Goal: Information Seeking & Learning: Learn about a topic

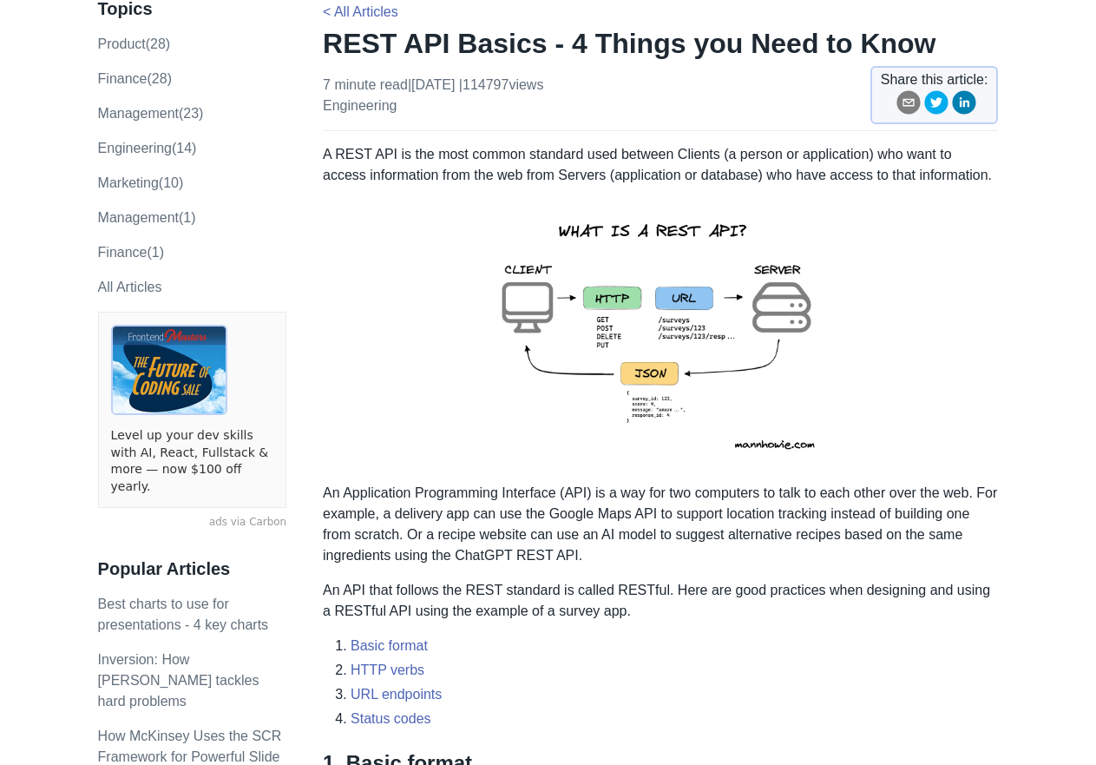
scroll to position [157, 0]
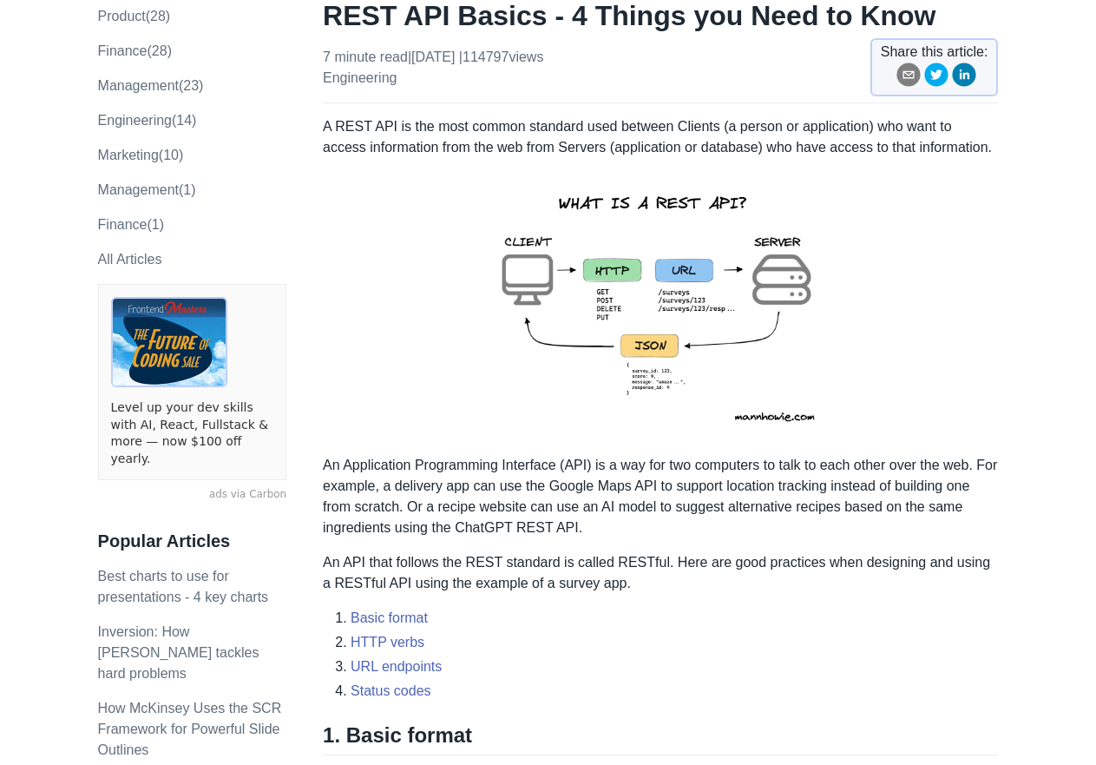
drag, startPoint x: 1079, startPoint y: 424, endPoint x: 1056, endPoint y: 470, distance: 51.2
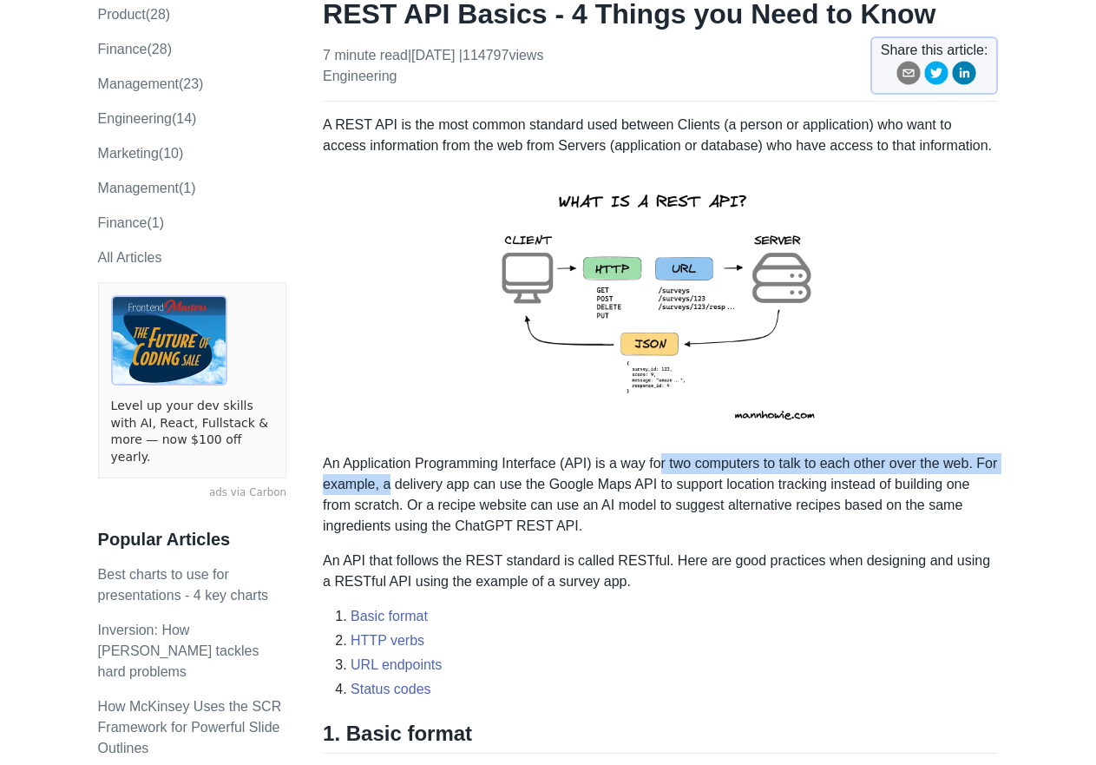
drag, startPoint x: 698, startPoint y: 469, endPoint x: 389, endPoint y: 492, distance: 309.9
click at [389, 492] on p "An Application Programming Interface (API) is a way for two computers to talk t…" at bounding box center [660, 494] width 675 height 83
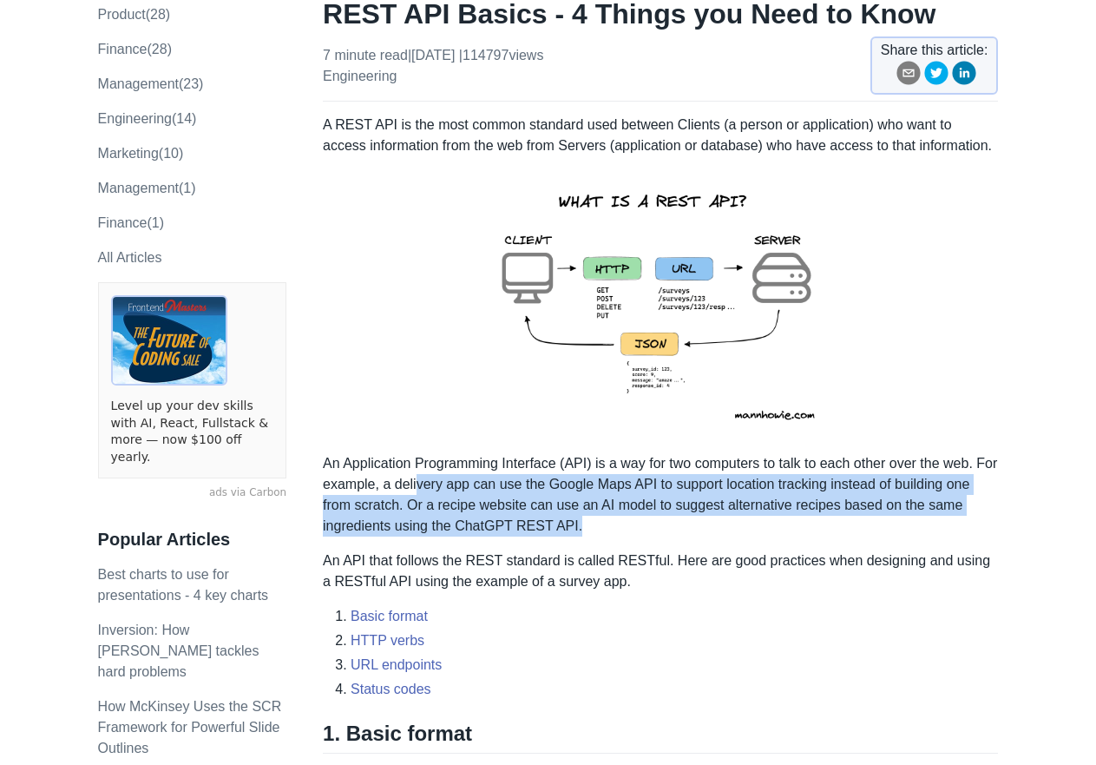
drag, startPoint x: 426, startPoint y: 489, endPoint x: 704, endPoint y: 535, distance: 281.4
click at [704, 535] on p "An Application Programming Interface (API) is a way for two computers to talk t…" at bounding box center [660, 494] width 675 height 83
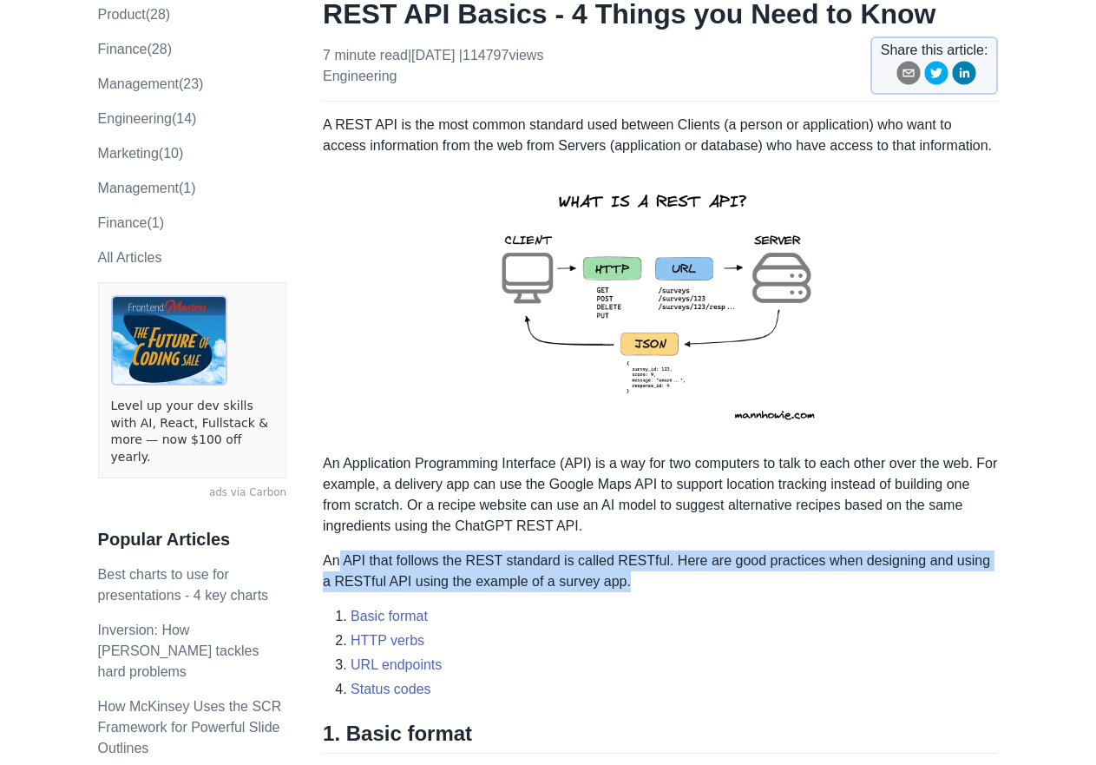
drag, startPoint x: 412, startPoint y: 571, endPoint x: 861, endPoint y: 585, distance: 448.9
click at [861, 585] on p "An API that follows the REST standard is called RESTful. Here are good practice…" at bounding box center [660, 571] width 675 height 42
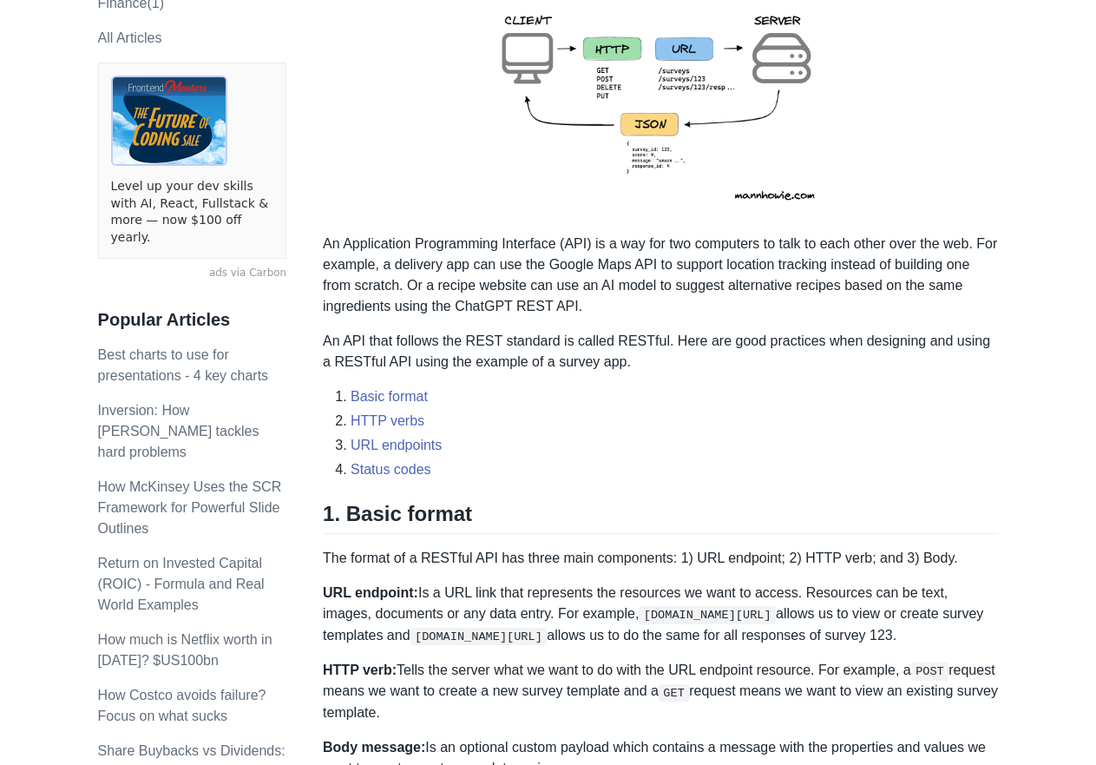
scroll to position [417, 0]
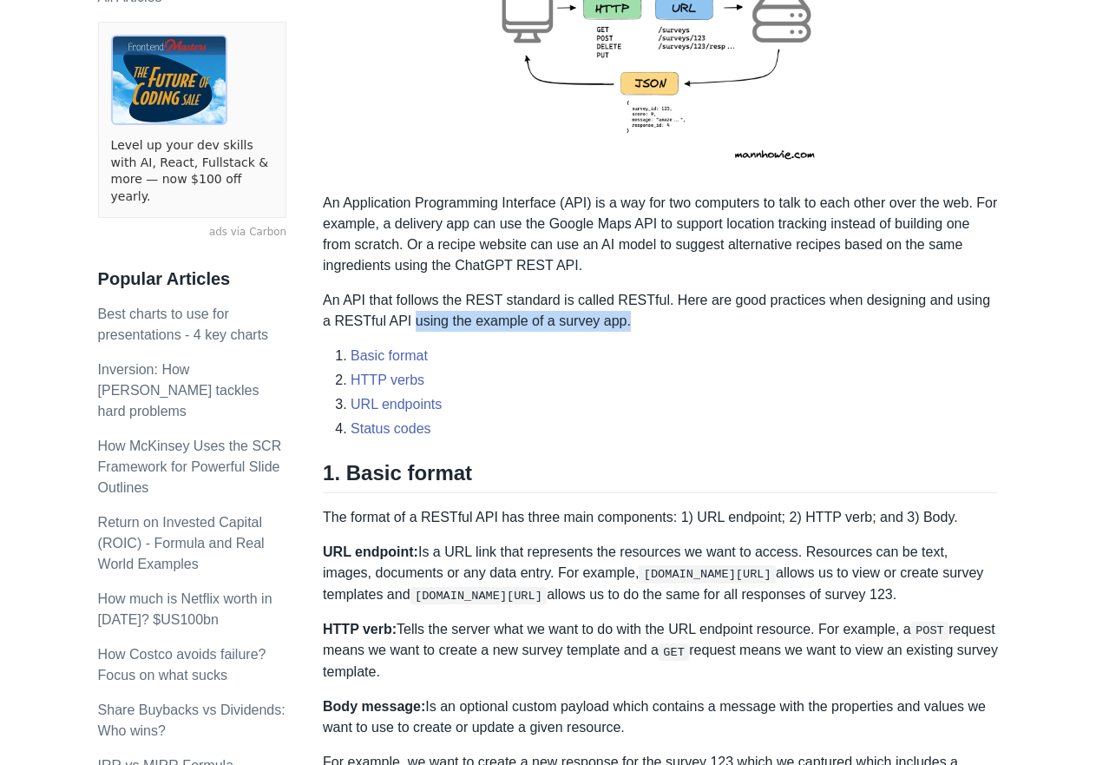
drag, startPoint x: 394, startPoint y: 315, endPoint x: 731, endPoint y: 317, distance: 336.7
click at [731, 317] on p "An API that follows the REST standard is called RESTful. Here are good practice…" at bounding box center [660, 311] width 675 height 42
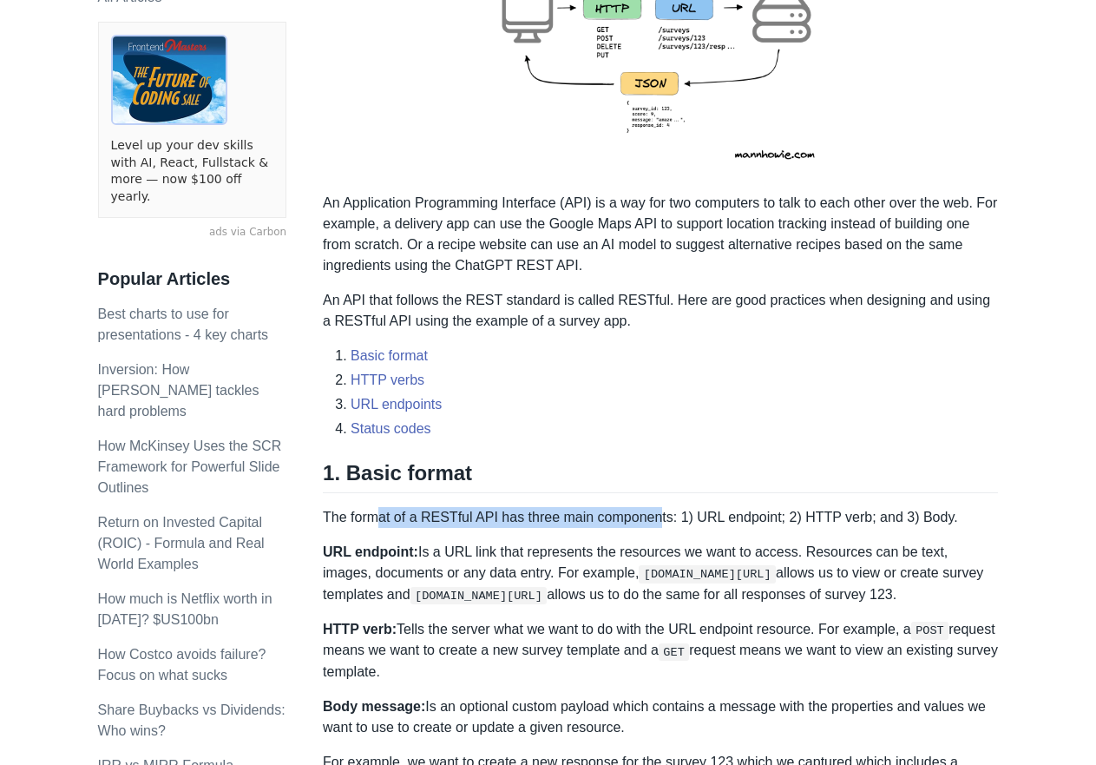
drag, startPoint x: 380, startPoint y: 514, endPoint x: 690, endPoint y: 523, distance: 310.0
click at [668, 521] on p "The format of a RESTful API has three main components: 1) URL endpoint; 2) HTTP…" at bounding box center [660, 517] width 675 height 21
drag, startPoint x: 713, startPoint y: 527, endPoint x: 773, endPoint y: 522, distance: 60.0
click at [753, 526] on p "The format of a RESTful API has three main components: 1) URL endpoint; 2) HTTP…" at bounding box center [660, 517] width 675 height 21
drag, startPoint x: 818, startPoint y: 514, endPoint x: 856, endPoint y: 519, distance: 38.5
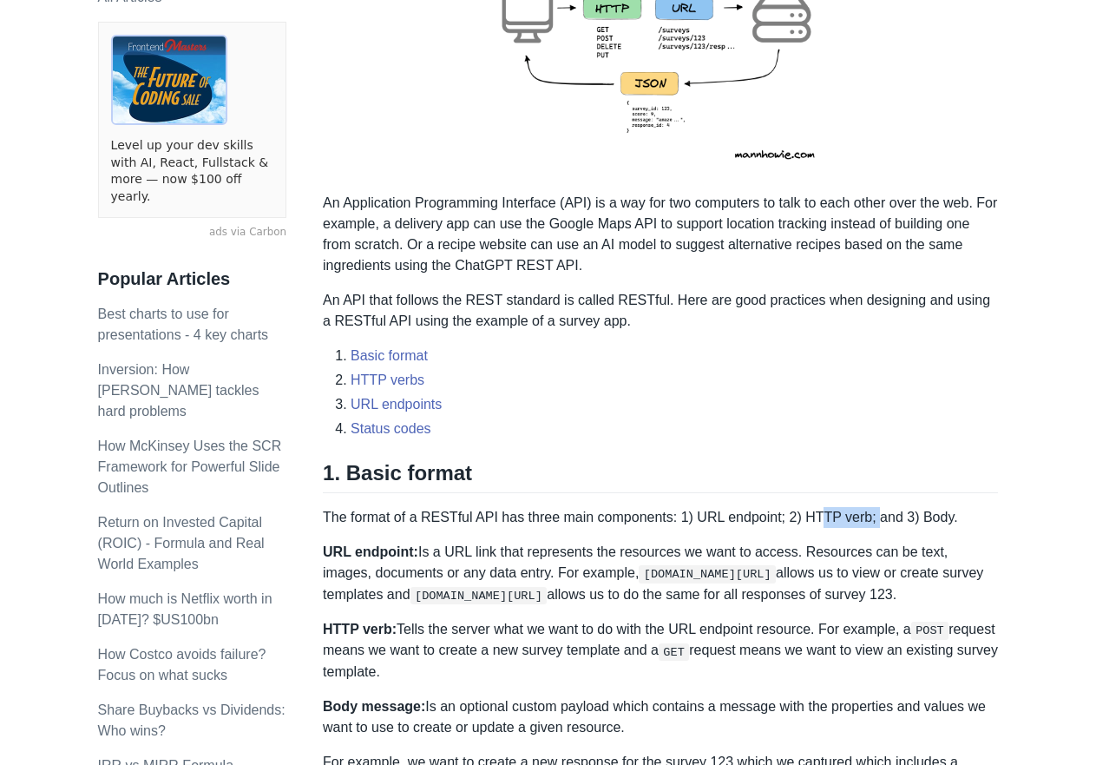
click at [861, 519] on p "The format of a RESTful API has three main components: 1) URL endpoint; 2) HTTP…" at bounding box center [660, 517] width 675 height 21
drag, startPoint x: 690, startPoint y: 522, endPoint x: 497, endPoint y: 522, distance: 192.7
click at [555, 522] on p "The format of a RESTful API has three main components: 1) URL endpoint; 2) HTTP…" at bounding box center [660, 517] width 675 height 21
drag, startPoint x: 482, startPoint y: 522, endPoint x: 412, endPoint y: 522, distance: 69.4
click at [422, 522] on p "The format of a RESTful API has three main components: 1) URL endpoint; 2) HTTP…" at bounding box center [660, 517] width 675 height 21
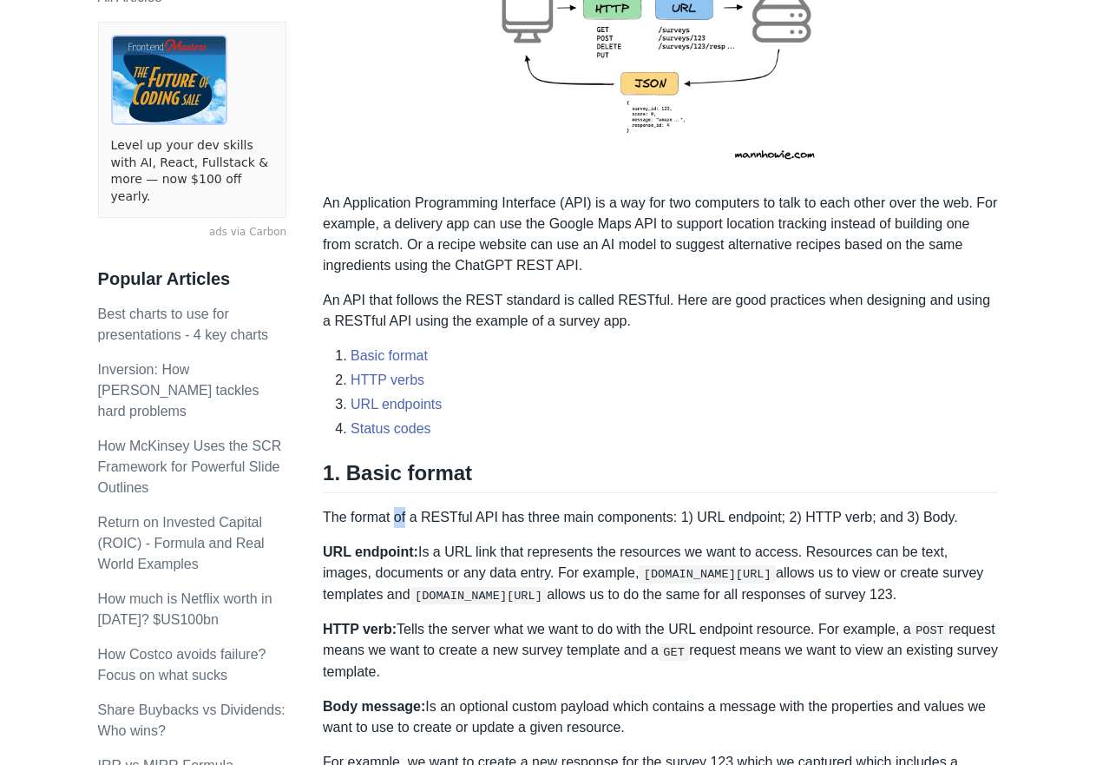
drag, startPoint x: 405, startPoint y: 523, endPoint x: 371, endPoint y: 531, distance: 34.7
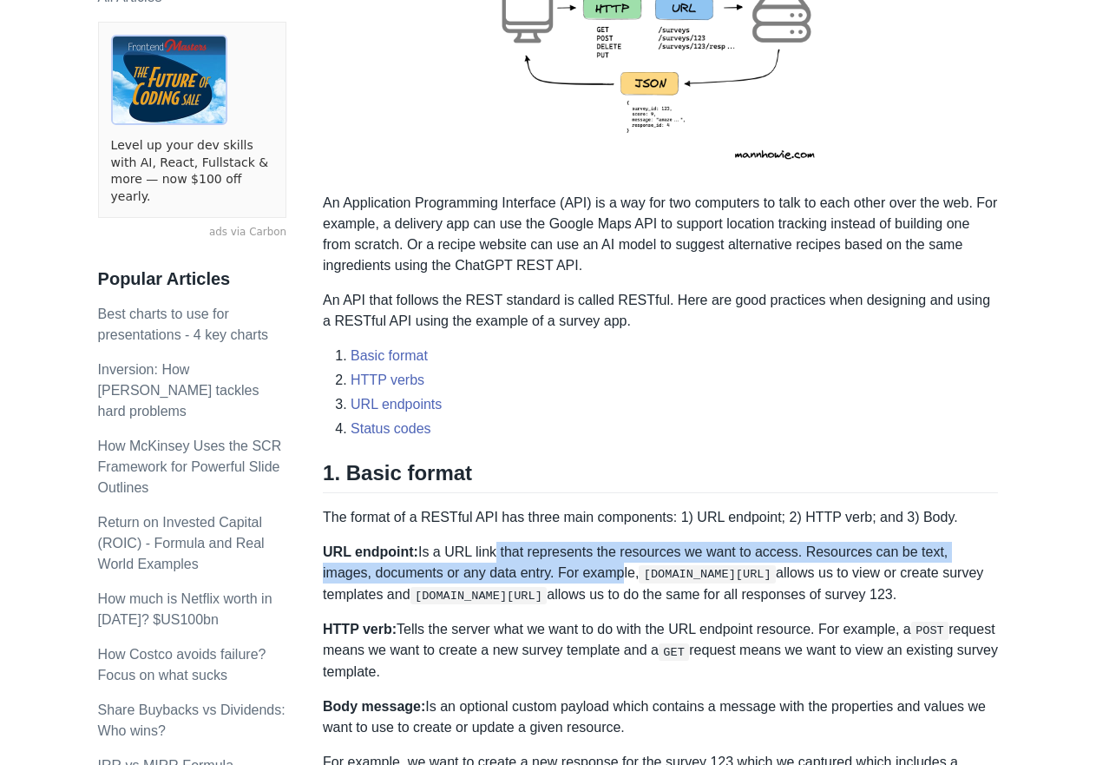
drag, startPoint x: 483, startPoint y: 556, endPoint x: 655, endPoint y: 575, distance: 172.8
click at [574, 575] on p "URL endpoint: Is a URL link that represents the resources we want to access. Re…" at bounding box center [660, 573] width 675 height 63
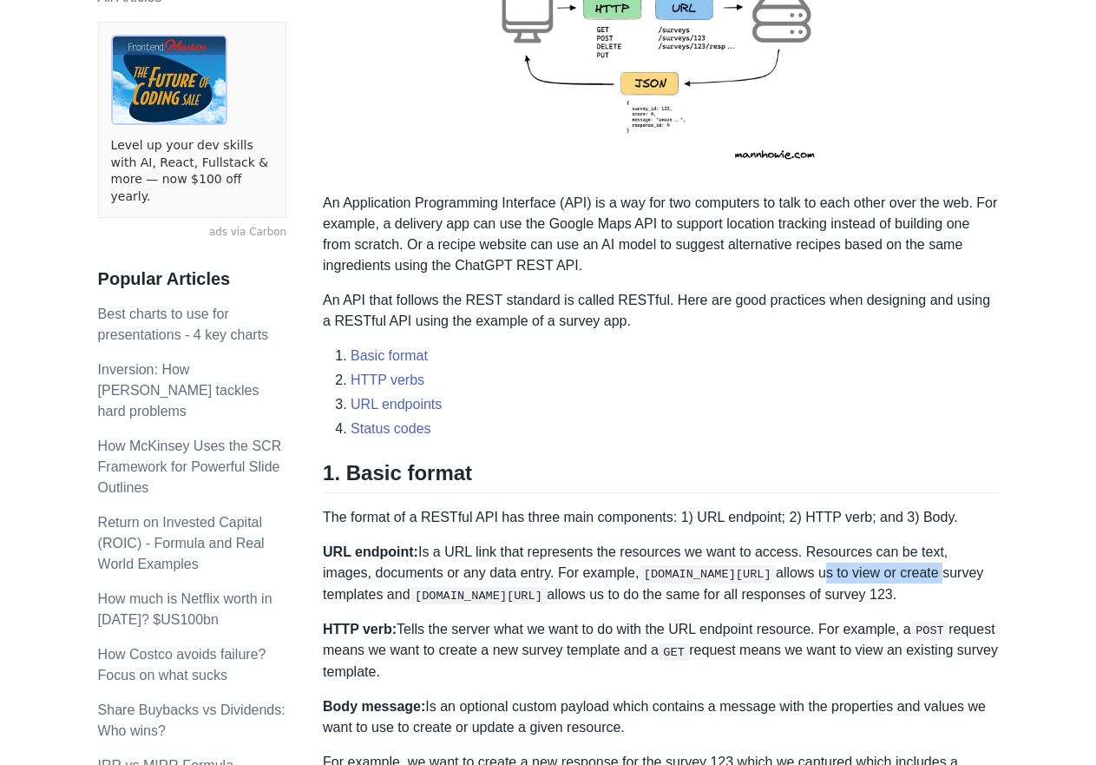
drag, startPoint x: 791, startPoint y: 573, endPoint x: 865, endPoint y: 568, distance: 74.8
click at [875, 569] on p "URL endpoint: Is a URL link that represents the resources we want to access. Re…" at bounding box center [660, 573] width 675 height 63
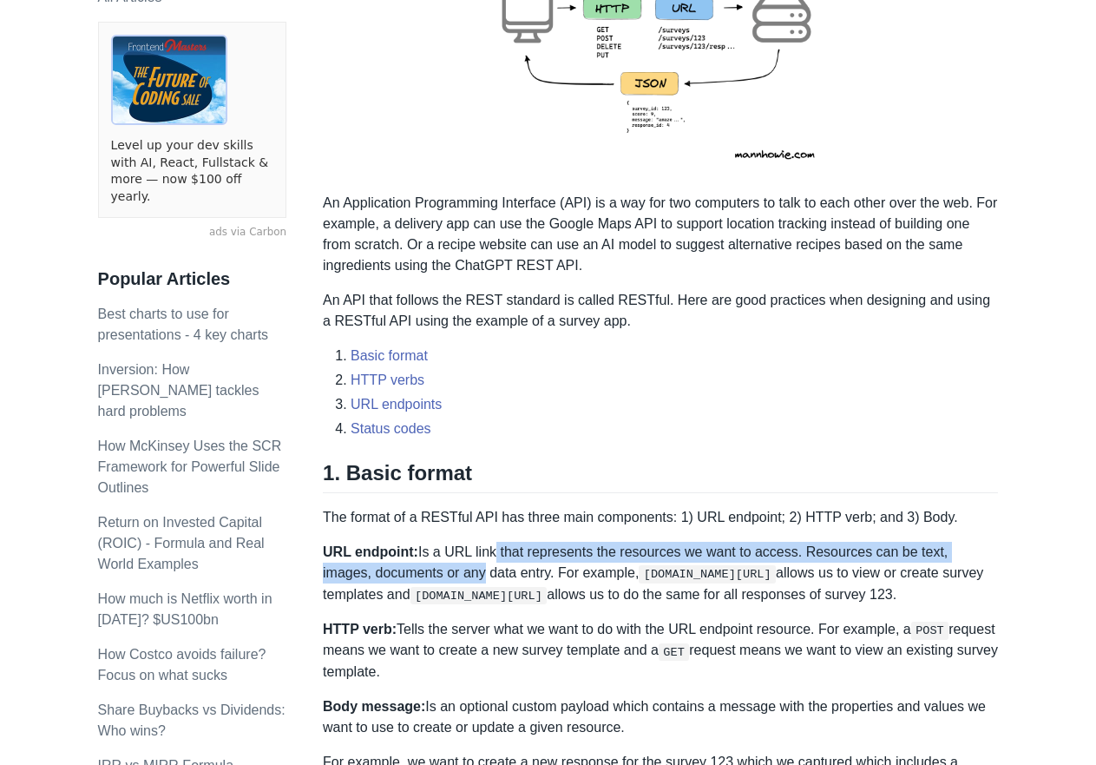
drag, startPoint x: 470, startPoint y: 562, endPoint x: 412, endPoint y: 571, distance: 58.1
click at [416, 570] on p "URL endpoint: Is a URL link that represents the resources we want to access. Re…" at bounding box center [660, 573] width 675 height 63
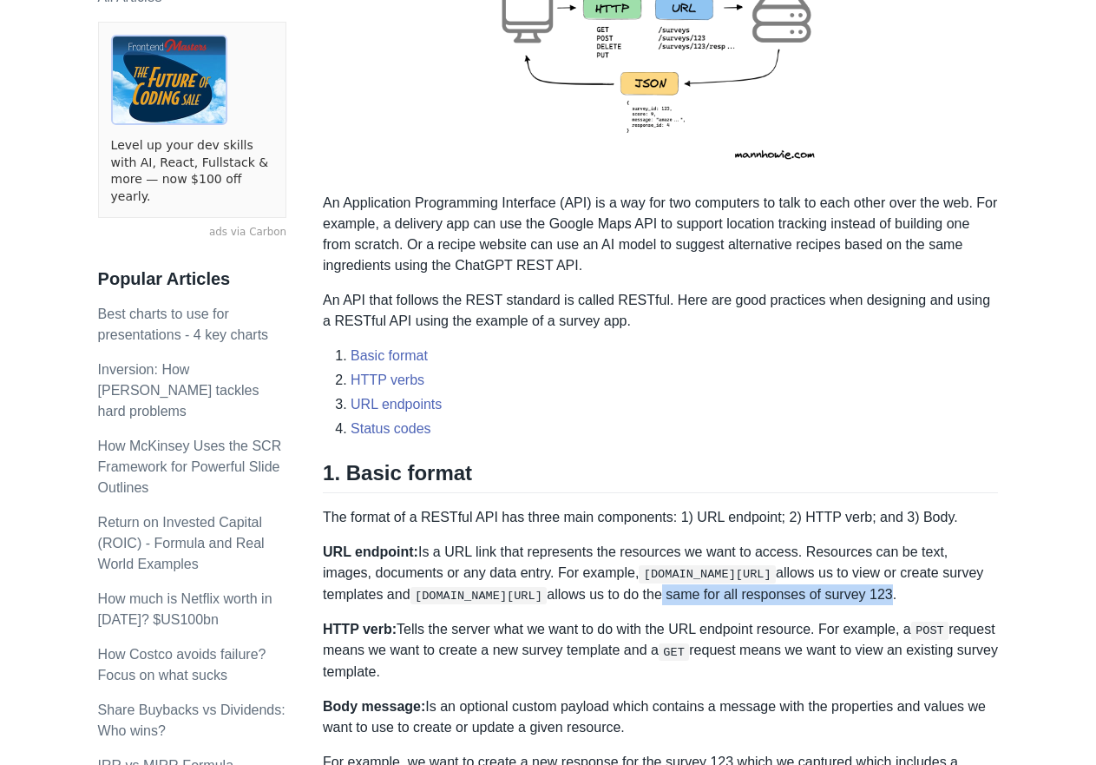
drag, startPoint x: 731, startPoint y: 595, endPoint x: 937, endPoint y: 595, distance: 206.6
click at [937, 595] on p "URL endpoint: Is a URL link that represents the resources we want to access. Re…" at bounding box center [660, 573] width 675 height 63
click at [802, 516] on p "The format of a RESTful API has three main components: 1) URL endpoint; 2) HTTP…" at bounding box center [660, 517] width 675 height 21
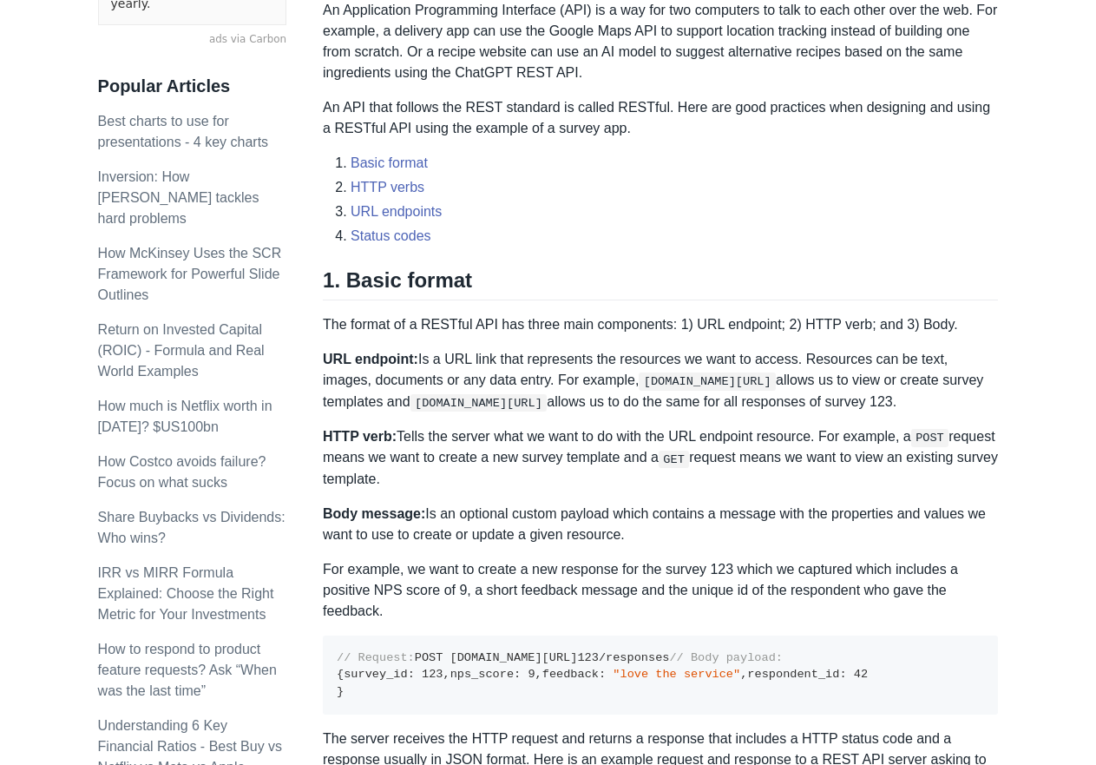
drag, startPoint x: 989, startPoint y: 509, endPoint x: 984, endPoint y: 538, distance: 30.0
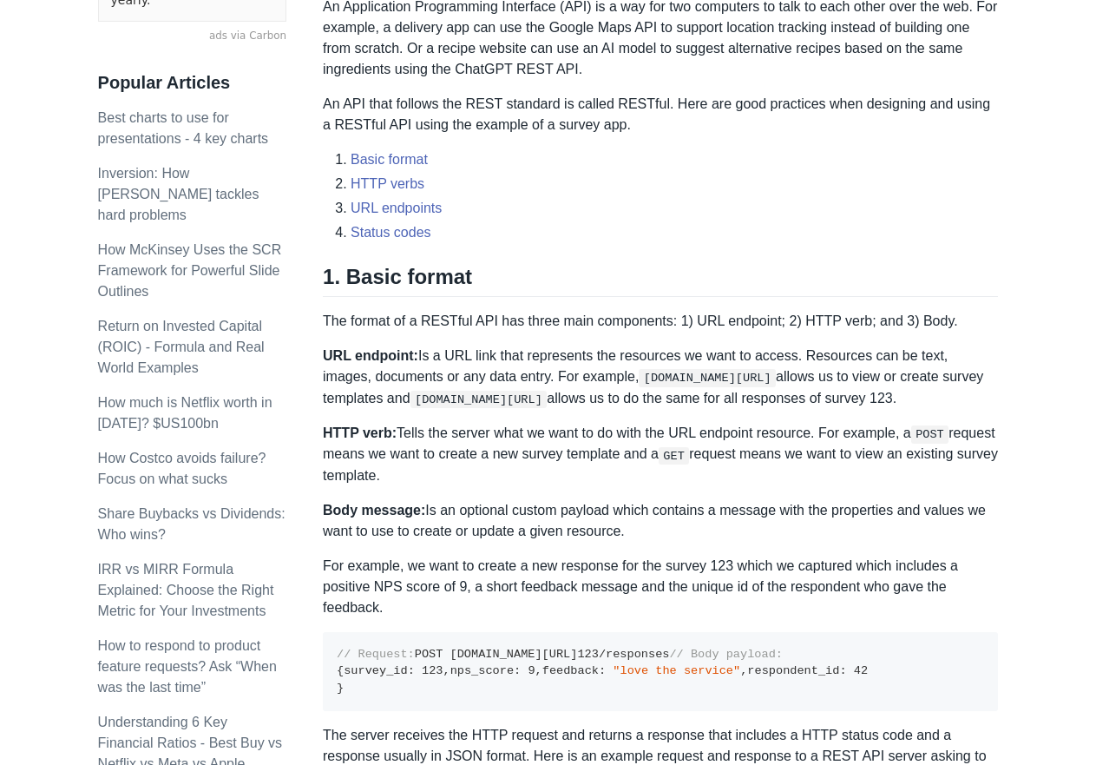
drag, startPoint x: 345, startPoint y: 453, endPoint x: 609, endPoint y: 466, distance: 265.0
click at [609, 466] on p "HTTP verb: Tells the server what we want to do with the URL endpoint resource. …" at bounding box center [660, 454] width 675 height 63
click at [739, 462] on p "HTTP verb: Tells the server what we want to do with the URL endpoint resource. …" at bounding box center [660, 454] width 675 height 63
drag, startPoint x: 811, startPoint y: 457, endPoint x: 969, endPoint y: 457, distance: 158.0
click at [969, 457] on p "HTTP verb: Tells the server what we want to do with the URL endpoint resource. …" at bounding box center [660, 454] width 675 height 63
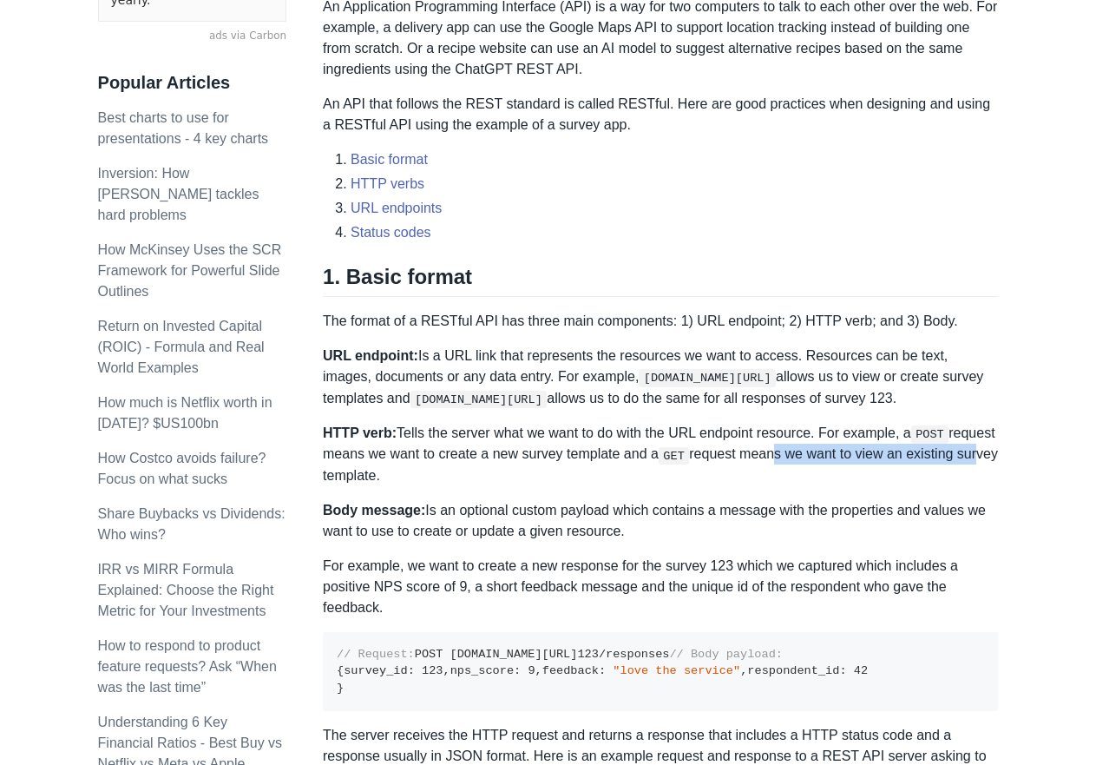
drag, startPoint x: 397, startPoint y: 478, endPoint x: 358, endPoint y: 474, distance: 40.2
click at [365, 475] on p "HTTP verb: Tells the server what we want to do with the URL endpoint resource. …" at bounding box center [660, 454] width 675 height 63
drag, startPoint x: 347, startPoint y: 472, endPoint x: 343, endPoint y: 461, distance: 12.1
click at [344, 472] on p "HTTP verb: Tells the server what we want to do with the URL endpoint resource. …" at bounding box center [660, 454] width 675 height 63
drag, startPoint x: 405, startPoint y: 433, endPoint x: 545, endPoint y: 435, distance: 139.7
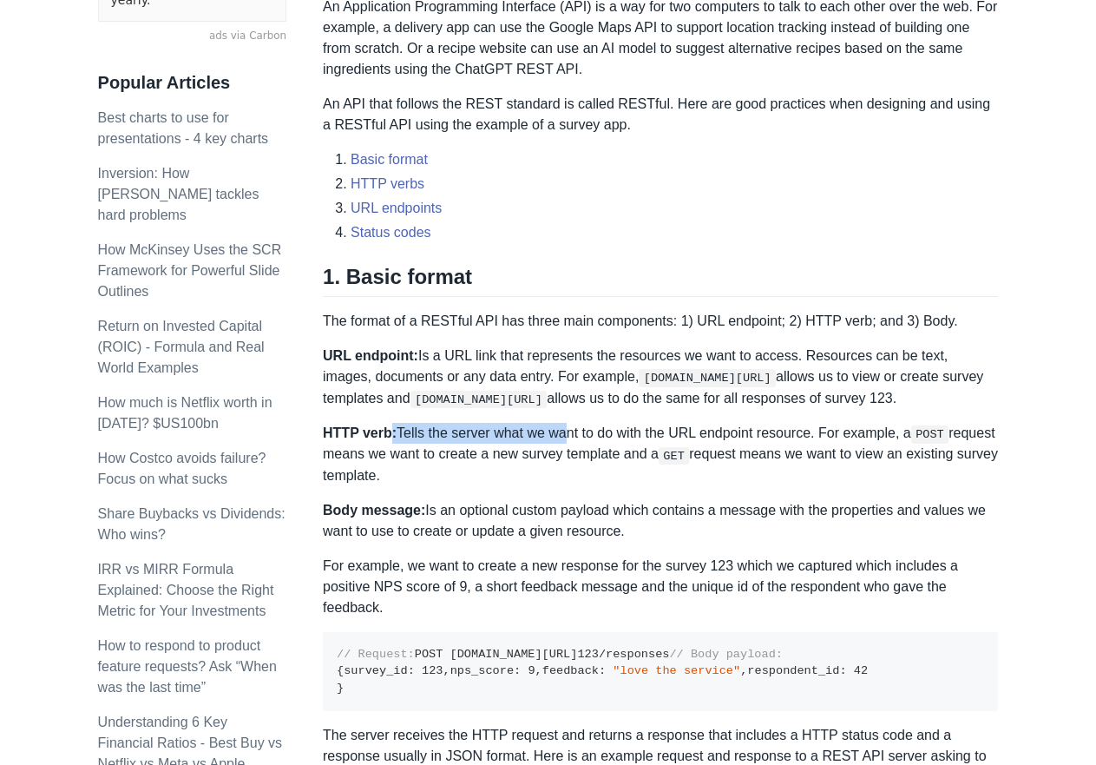
click at [545, 435] on p "HTTP verb: Tells the server what we want to do with the URL endpoint resource. …" at bounding box center [660, 454] width 675 height 63
click at [471, 453] on p "HTTP verb: Tells the server what we want to do with the URL endpoint resource. …" at bounding box center [660, 454] width 675 height 63
drag, startPoint x: 463, startPoint y: 509, endPoint x: 875, endPoint y: 532, distance: 412.0
click at [860, 536] on p "Body message: Is an optional custom payload which contains a message with the p…" at bounding box center [660, 521] width 675 height 42
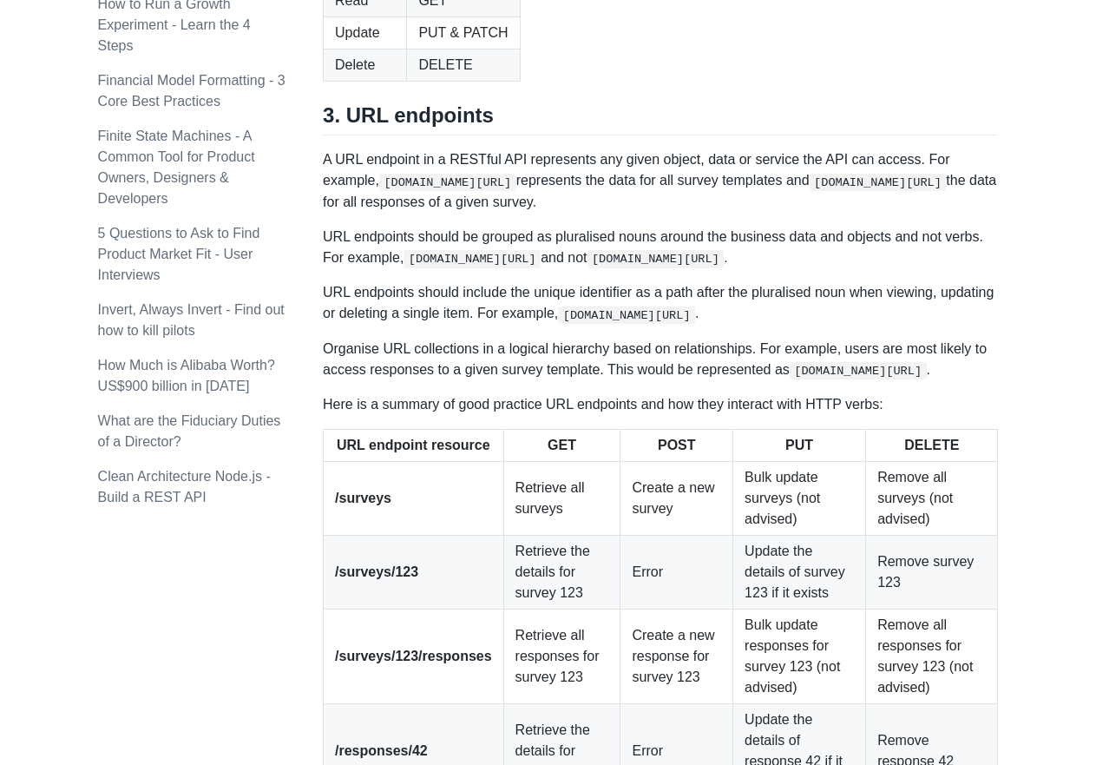
scroll to position [2089, 0]
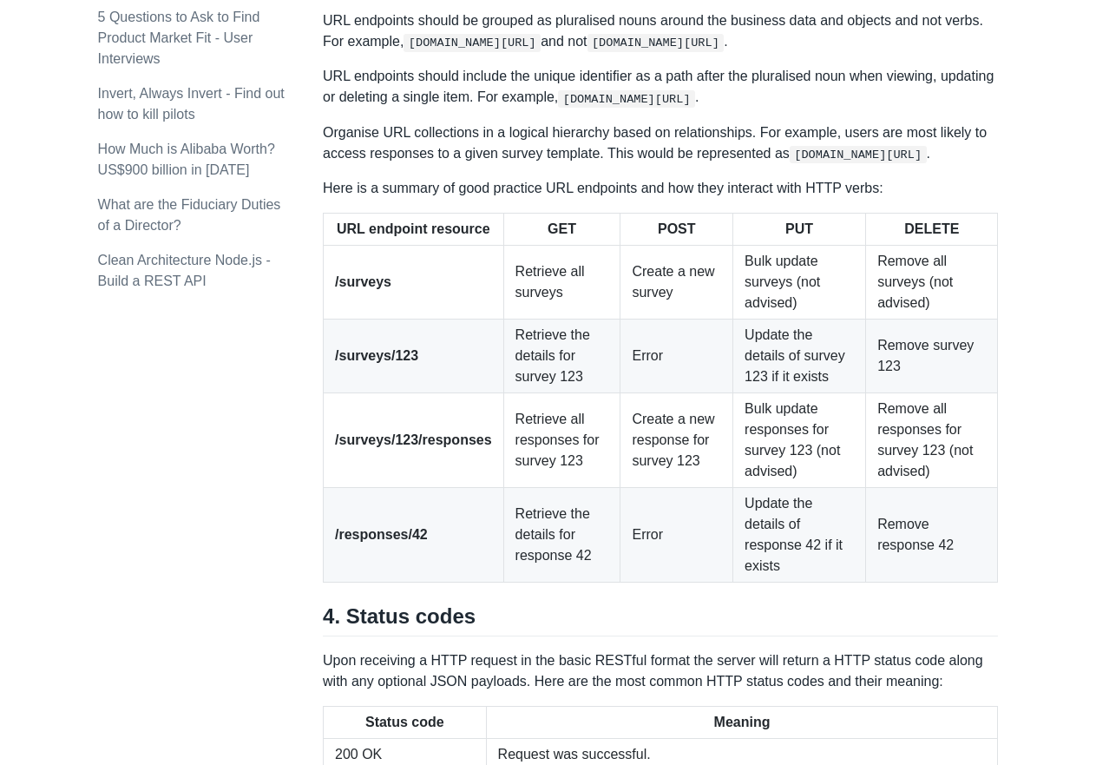
drag, startPoint x: 1068, startPoint y: 451, endPoint x: 1050, endPoint y: 486, distance: 38.8
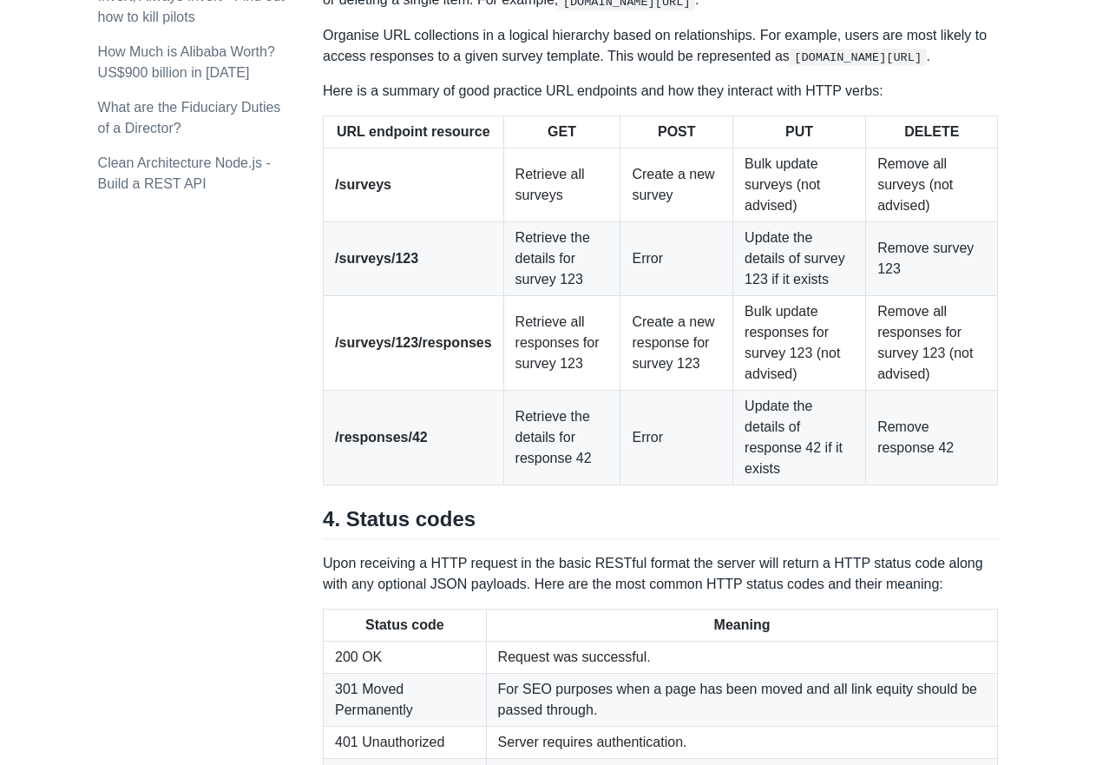
drag, startPoint x: 1049, startPoint y: 458, endPoint x: 1034, endPoint y: 493, distance: 38.1
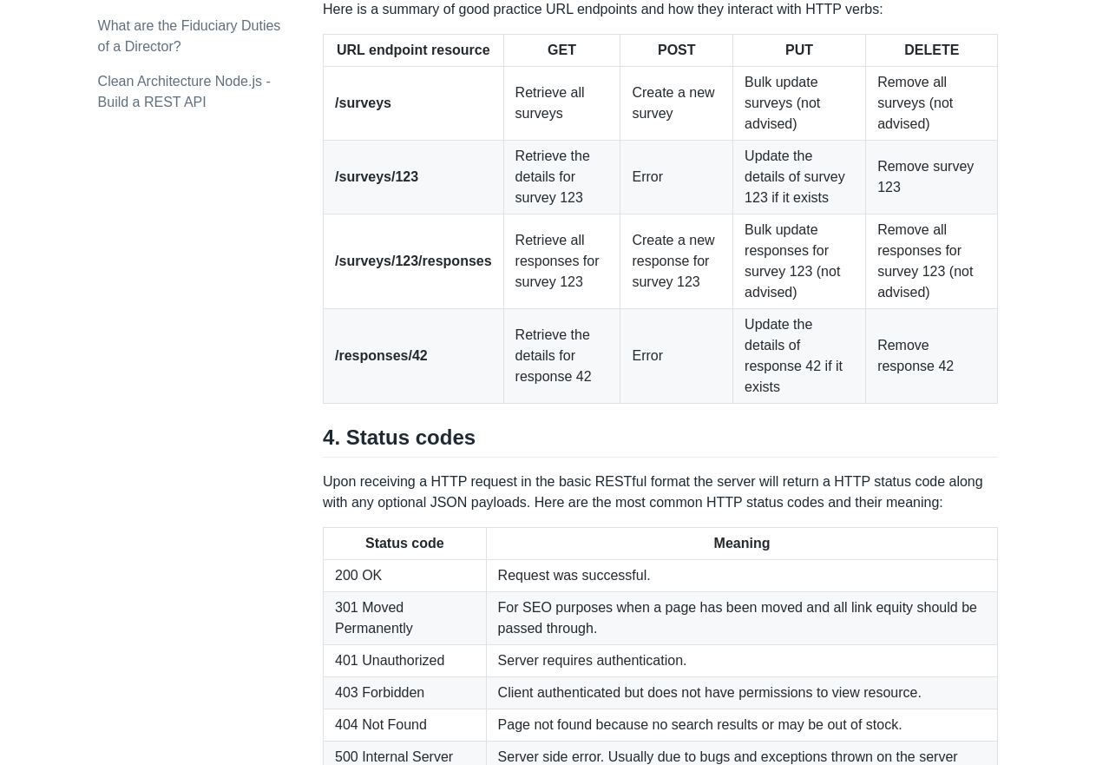
drag, startPoint x: 1040, startPoint y: 475, endPoint x: 1033, endPoint y: 510, distance: 36.3
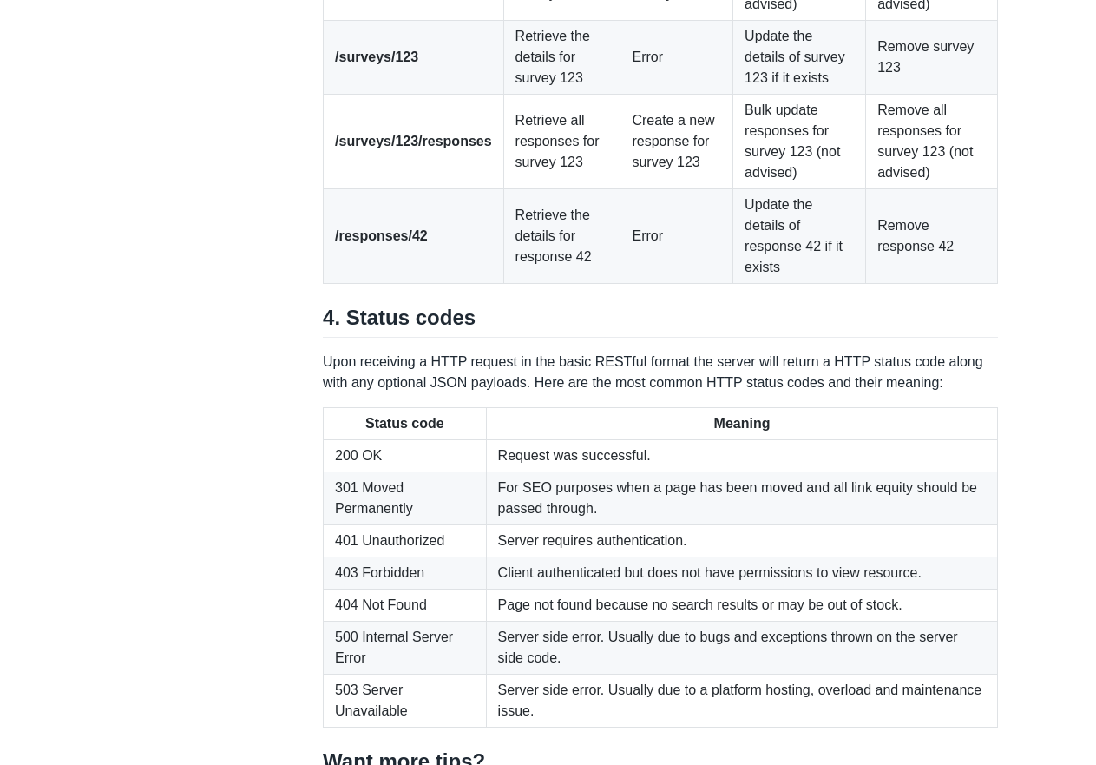
drag, startPoint x: 1048, startPoint y: 460, endPoint x: 1041, endPoint y: 490, distance: 31.4
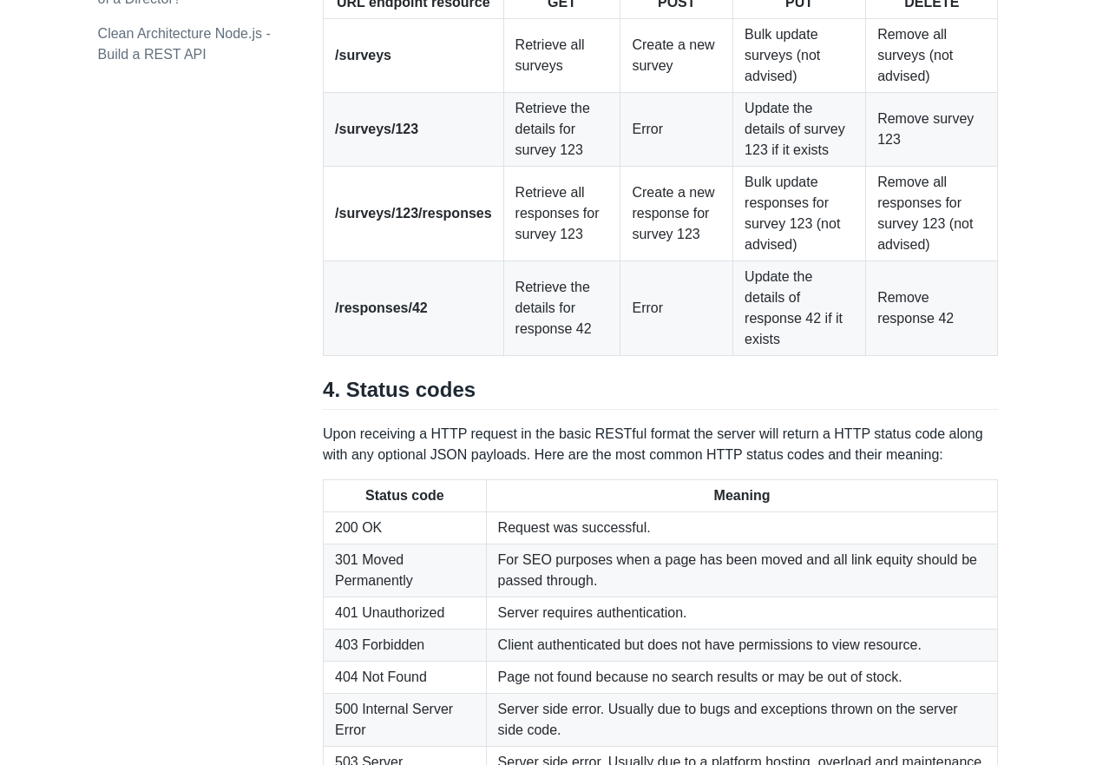
drag, startPoint x: 1041, startPoint y: 481, endPoint x: 1047, endPoint y: 465, distance: 16.5
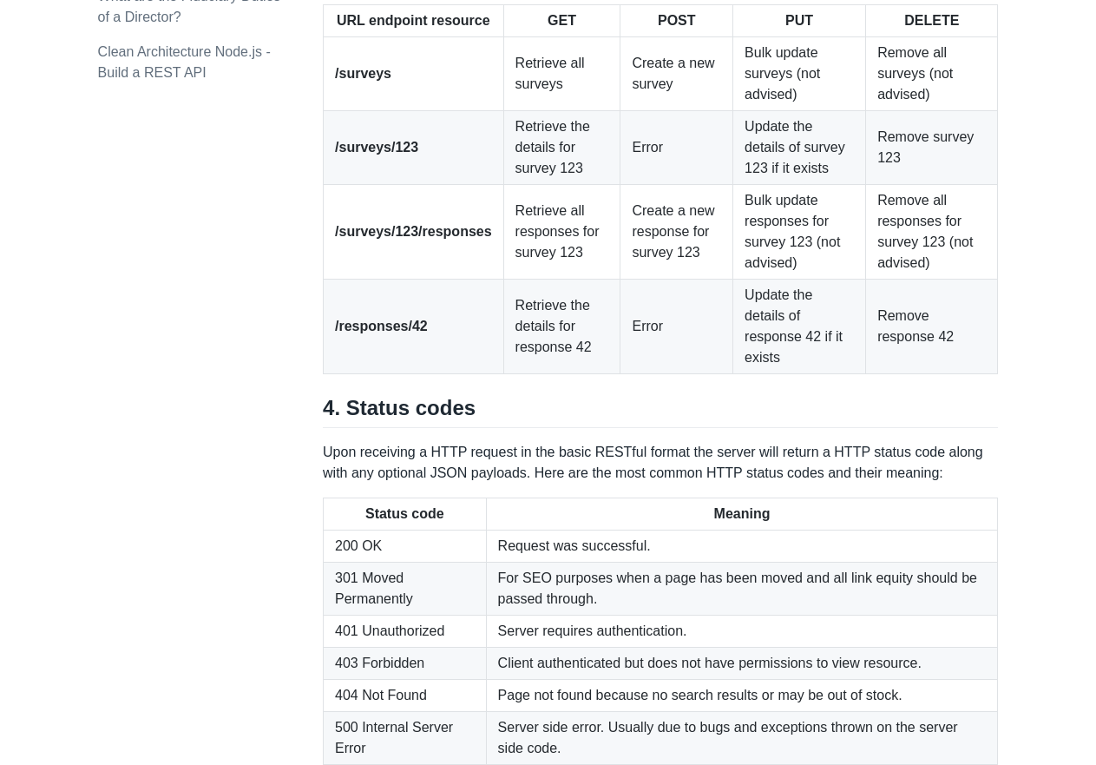
drag, startPoint x: 1047, startPoint y: 457, endPoint x: 1047, endPoint y: 436, distance: 21.7
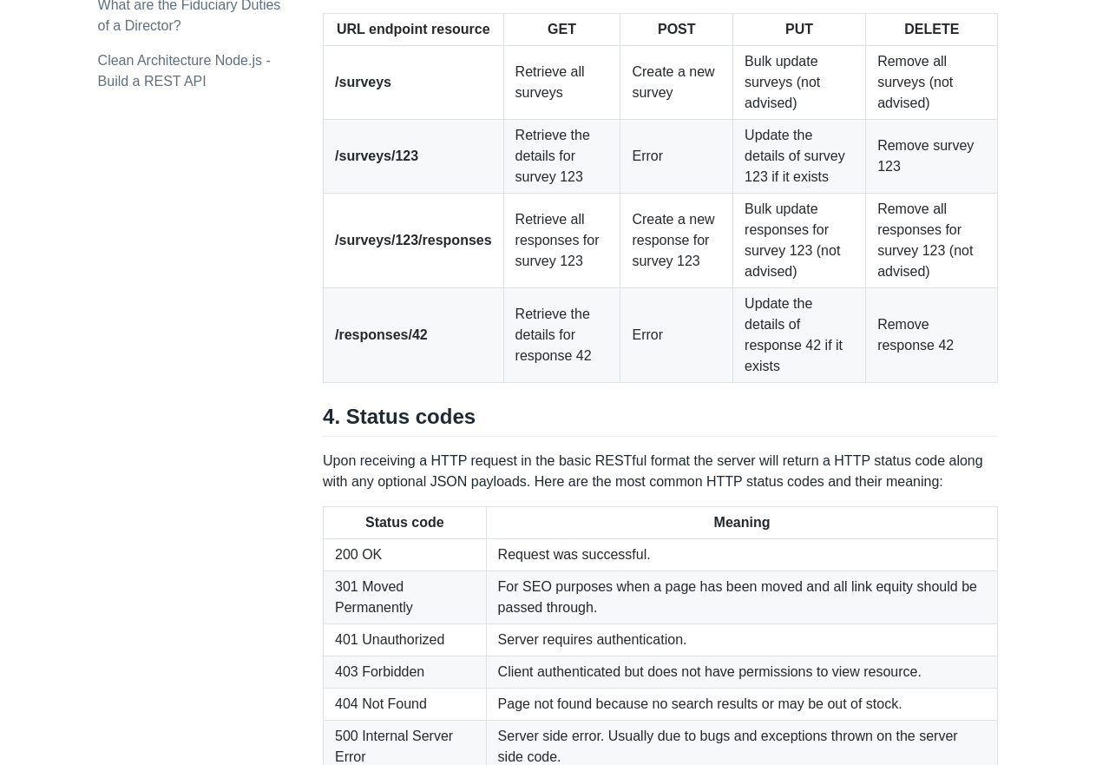
scroll to position [2456, 0]
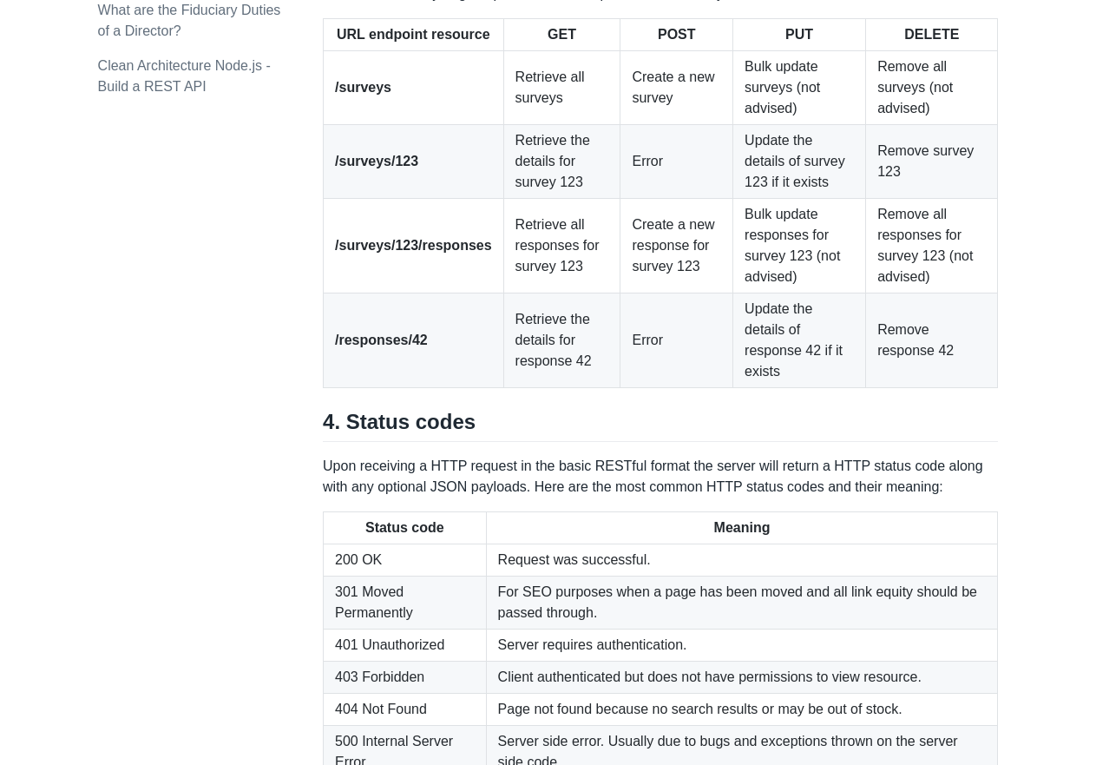
drag, startPoint x: 1045, startPoint y: 532, endPoint x: 1045, endPoint y: 511, distance: 20.8
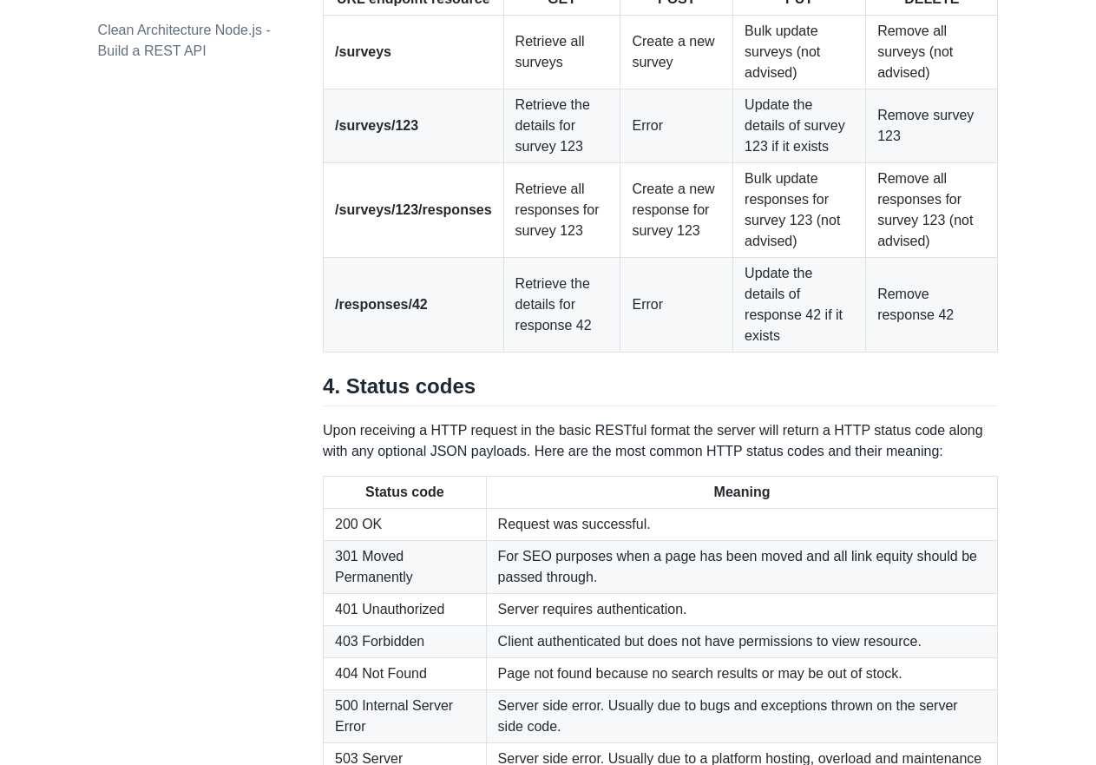
drag, startPoint x: 1045, startPoint y: 511, endPoint x: 1045, endPoint y: 526, distance: 14.8
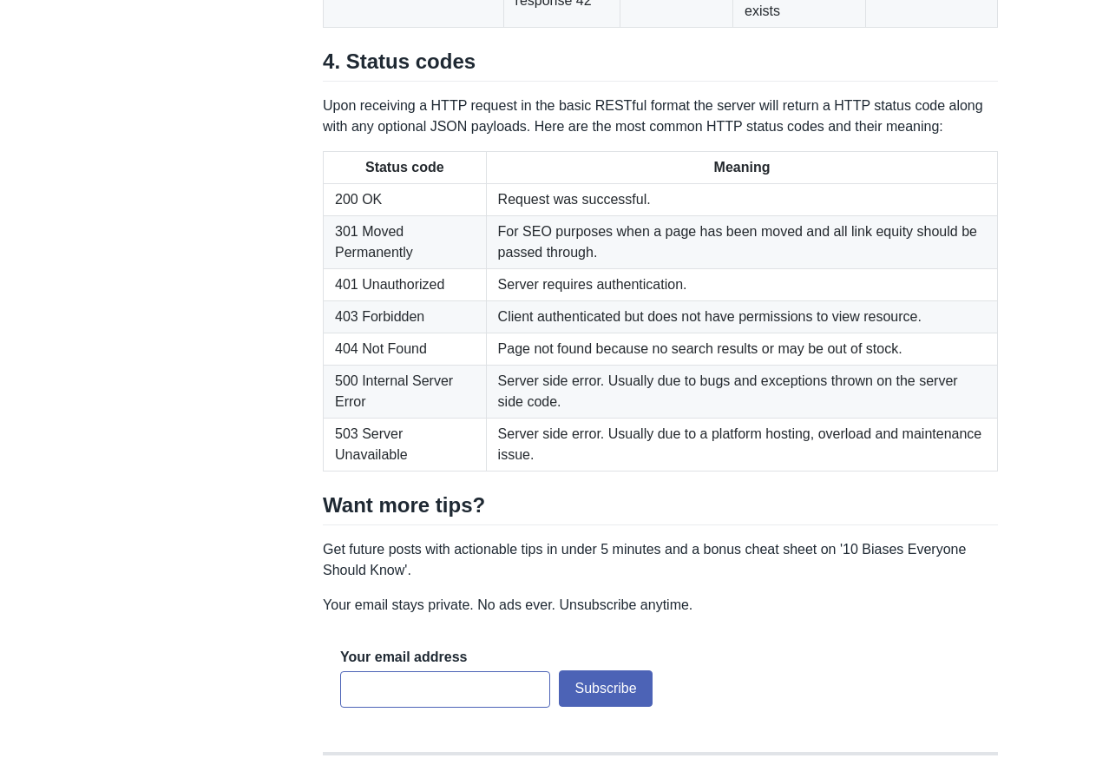
scroll to position [2828, 0]
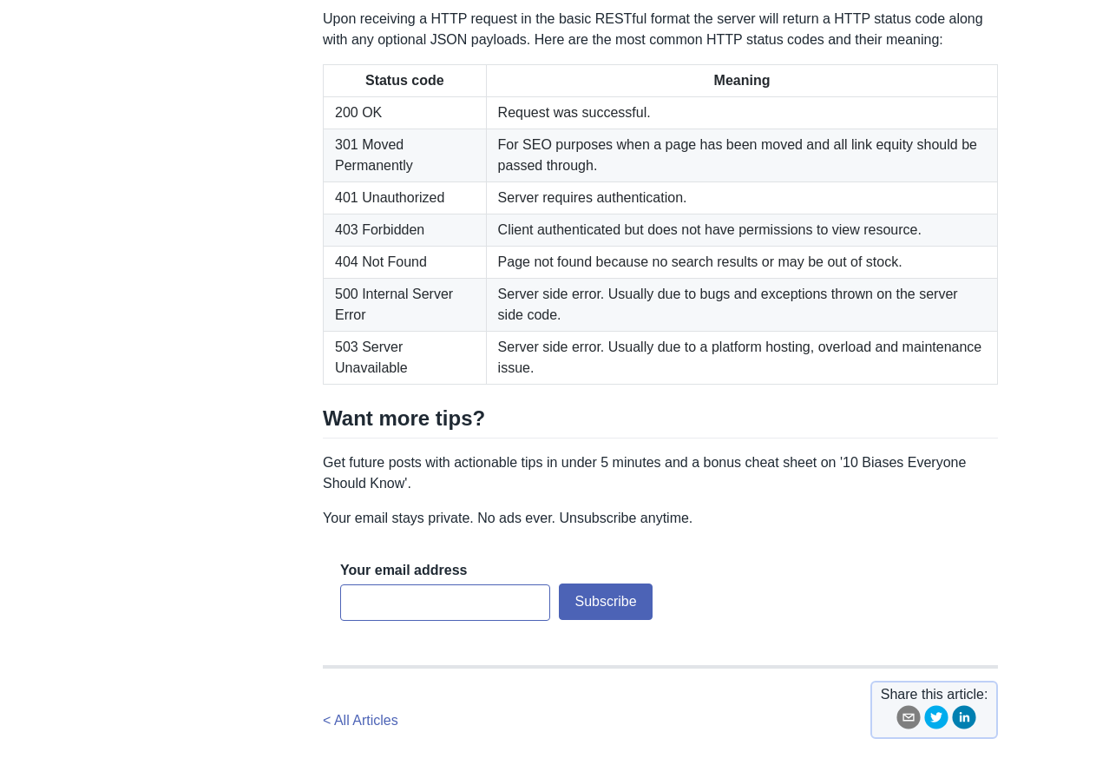
drag, startPoint x: 1046, startPoint y: 500, endPoint x: 1041, endPoint y: 521, distance: 21.3
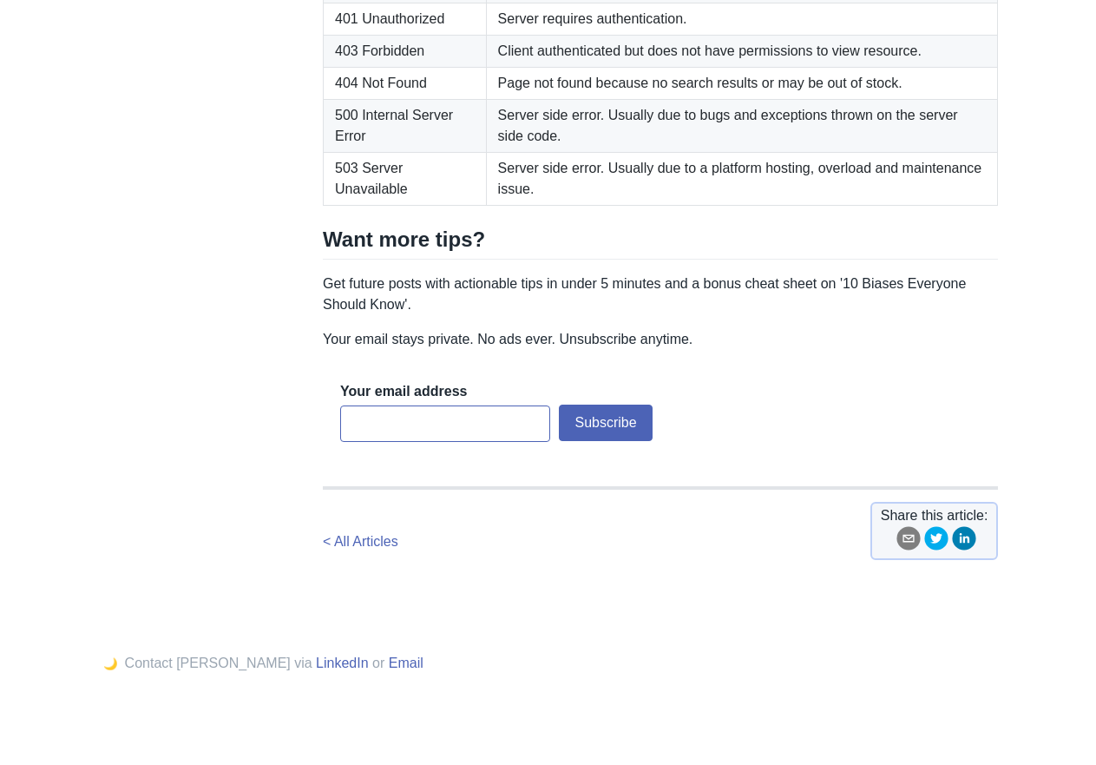
scroll to position [3167, 0]
